Goal: Task Accomplishment & Management: Complete application form

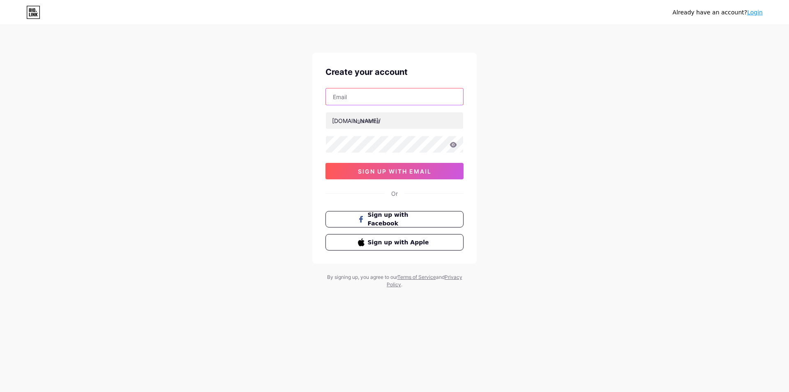
click at [376, 100] on input "text" at bounding box center [394, 96] width 137 height 16
paste input "[EMAIL_ADDRESS][DOMAIN_NAME]"
type input "[EMAIL_ADDRESS][DOMAIN_NAME]"
click at [403, 121] on input "text" at bounding box center [394, 120] width 137 height 16
type input "djdhdjd"
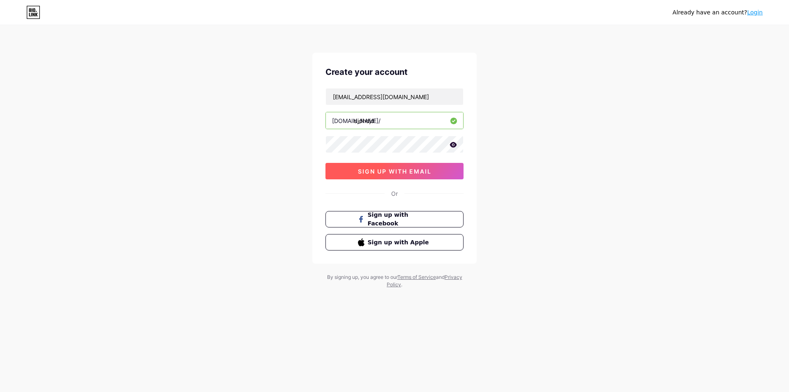
click at [395, 171] on span "sign up with email" at bounding box center [395, 171] width 74 height 7
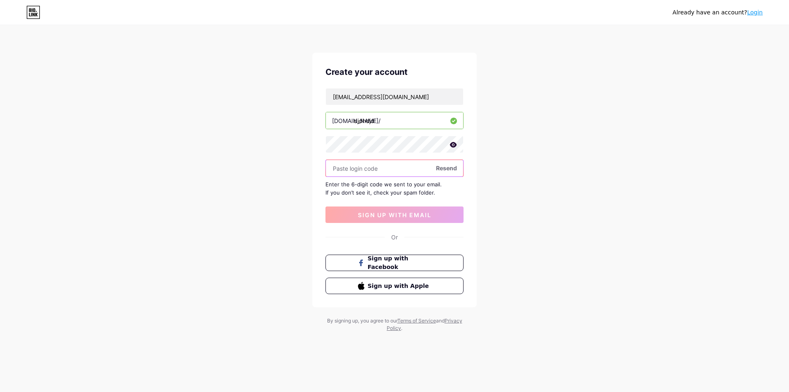
paste input "878741"
type input "878741"
click at [413, 212] on span "sign up with email" at bounding box center [395, 214] width 74 height 7
